Goal: Task Accomplishment & Management: Manage account settings

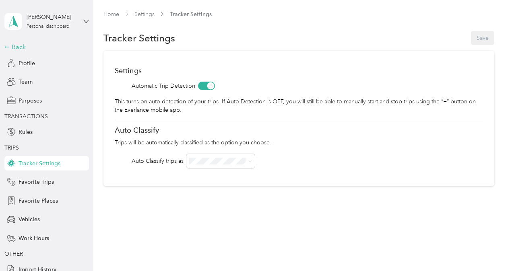
click at [16, 50] on div "Back" at bounding box center [44, 47] width 80 height 10
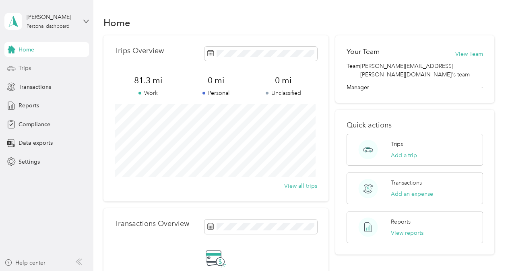
click at [27, 66] on span "Trips" at bounding box center [25, 68] width 12 height 8
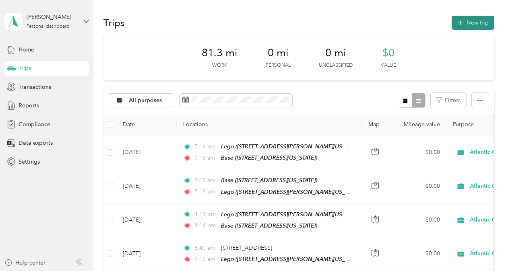
click at [472, 21] on button "New trip" at bounding box center [472, 23] width 43 height 14
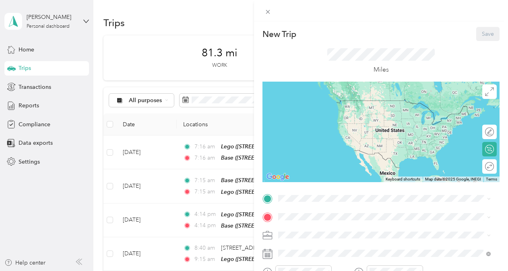
click at [321, 105] on div "Lego [STREET_ADDRESS][PERSON_NAME][US_STATE]" at bounding box center [355, 107] width 125 height 17
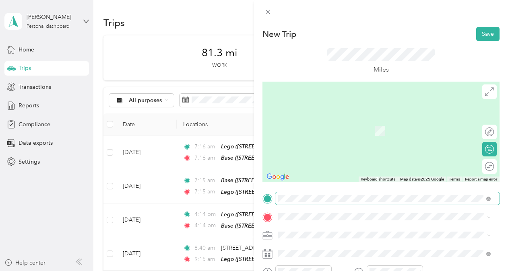
click at [318, 194] on span at bounding box center [387, 198] width 224 height 13
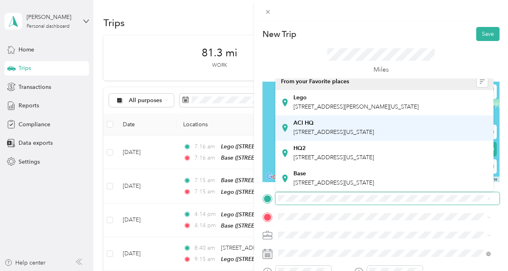
scroll to position [23, 0]
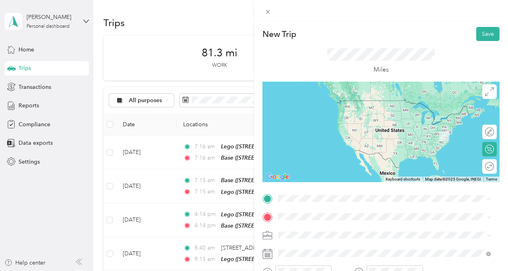
click at [331, 174] on div "Base" at bounding box center [333, 173] width 80 height 7
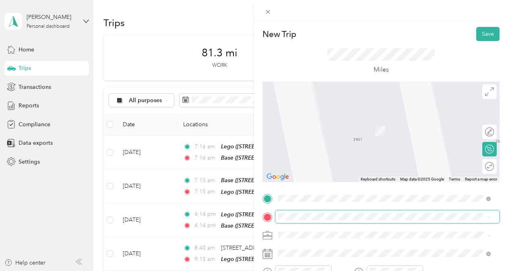
click at [316, 213] on span at bounding box center [387, 216] width 224 height 13
click at [307, 220] on span at bounding box center [387, 216] width 224 height 13
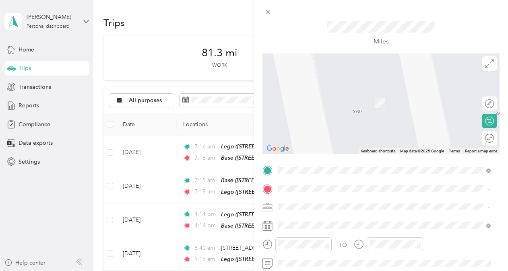
scroll to position [40, 0]
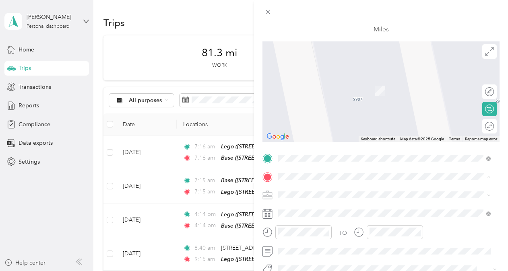
click at [339, 90] on span "[STREET_ADDRESS][PERSON_NAME][US_STATE]" at bounding box center [355, 90] width 125 height 7
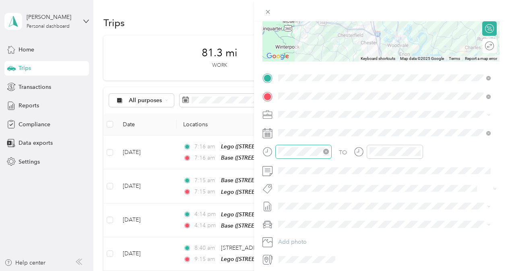
scroll to position [151, 0]
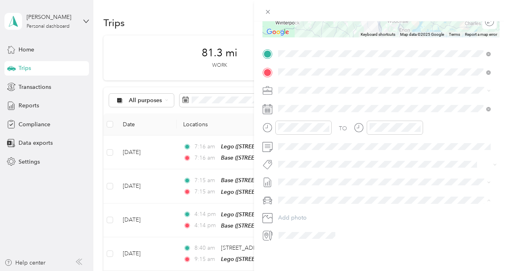
click at [301, 208] on div "Ranger" at bounding box center [384, 208] width 207 height 8
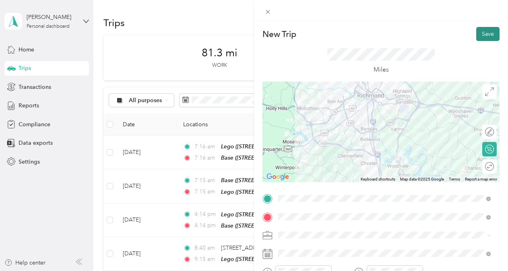
click at [485, 33] on button "Save" at bounding box center [487, 34] width 23 height 14
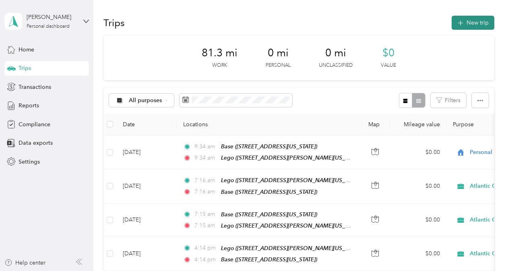
click at [473, 25] on button "New trip" at bounding box center [472, 23] width 43 height 14
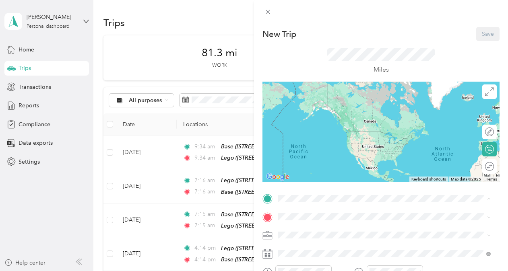
click at [320, 114] on span "[STREET_ADDRESS][PERSON_NAME][US_STATE]" at bounding box center [355, 112] width 125 height 7
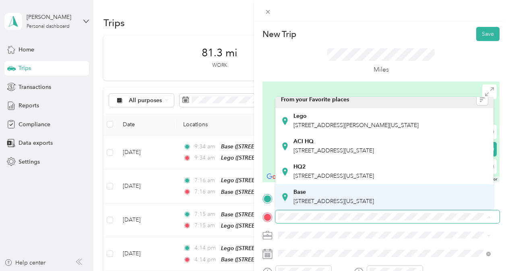
scroll to position [23, 0]
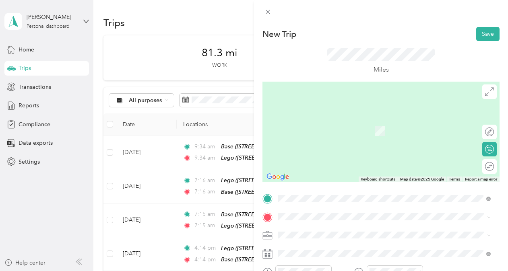
click at [313, 197] on div "Base [STREET_ADDRESS][US_STATE]" at bounding box center [333, 195] width 80 height 17
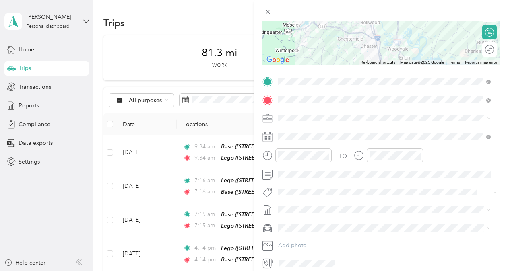
scroll to position [151, 0]
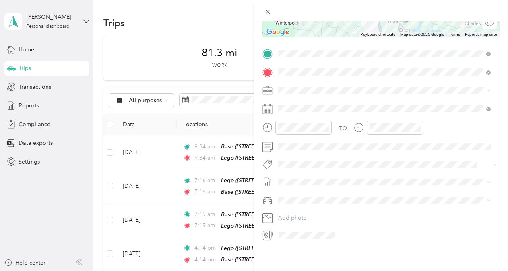
click at [297, 206] on span "Ranger" at bounding box center [290, 207] width 18 height 7
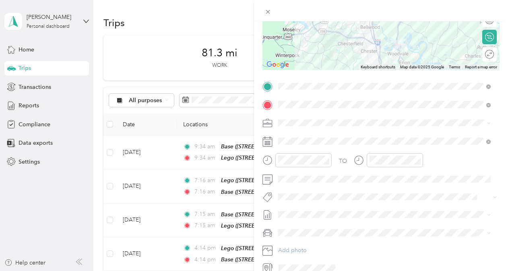
scroll to position [0, 0]
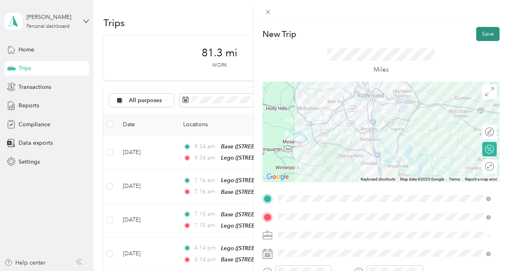
click at [483, 35] on button "Save" at bounding box center [487, 34] width 23 height 14
click at [479, 34] on div at bounding box center [254, 135] width 508 height 271
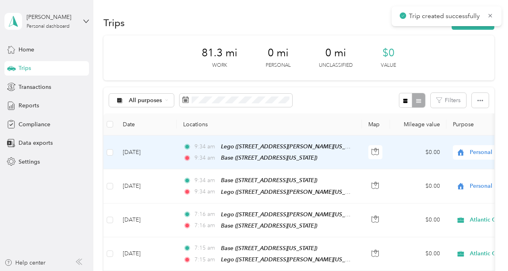
click at [475, 153] on span "Personal" at bounding box center [506, 152] width 74 height 9
click at [462, 164] on span "Atlantic Constructors" at bounding box center [465, 164] width 74 height 8
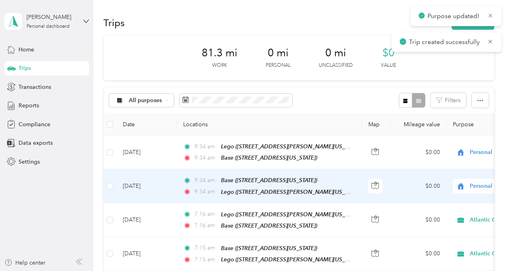
click at [478, 185] on span "Personal" at bounding box center [506, 186] width 74 height 9
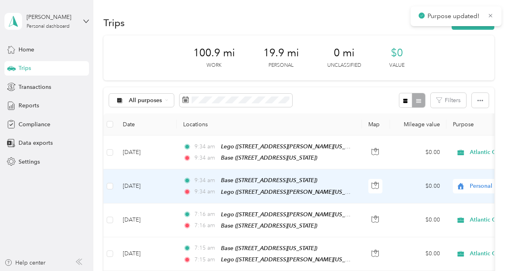
click at [453, 197] on span "Atlantic Constructors" at bounding box center [465, 199] width 74 height 8
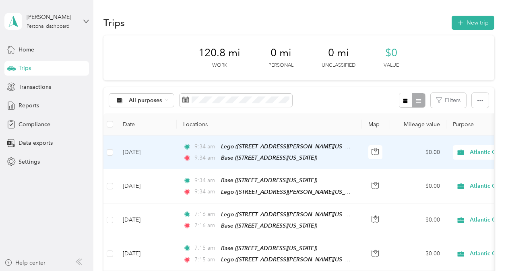
click at [239, 146] on span "Lego ([STREET_ADDRESS][PERSON_NAME][US_STATE])" at bounding box center [292, 146] width 142 height 7
click at [160, 157] on td "[DATE]" at bounding box center [146, 153] width 60 height 34
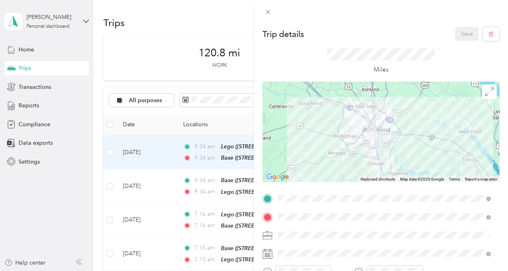
click at [155, 56] on div "Trip details Save This trip cannot be edited because it is either under review,…" at bounding box center [254, 135] width 508 height 271
